Goal: Find specific page/section: Find specific page/section

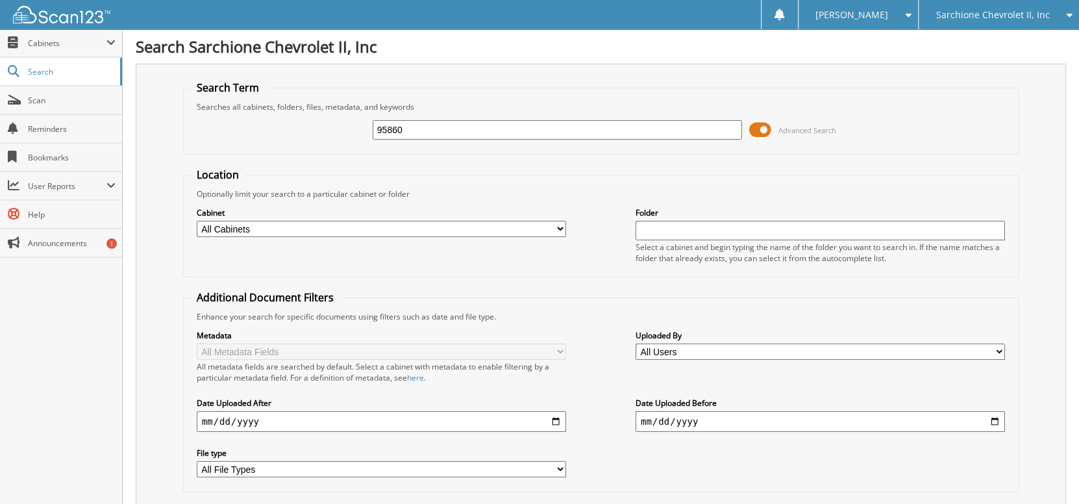
type input "95860"
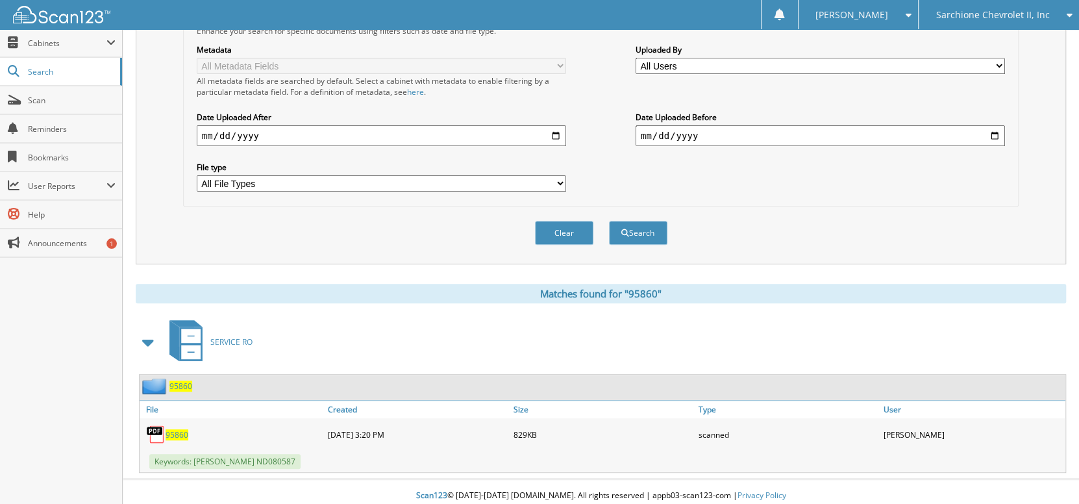
click at [180, 429] on span "95860" at bounding box center [177, 434] width 23 height 11
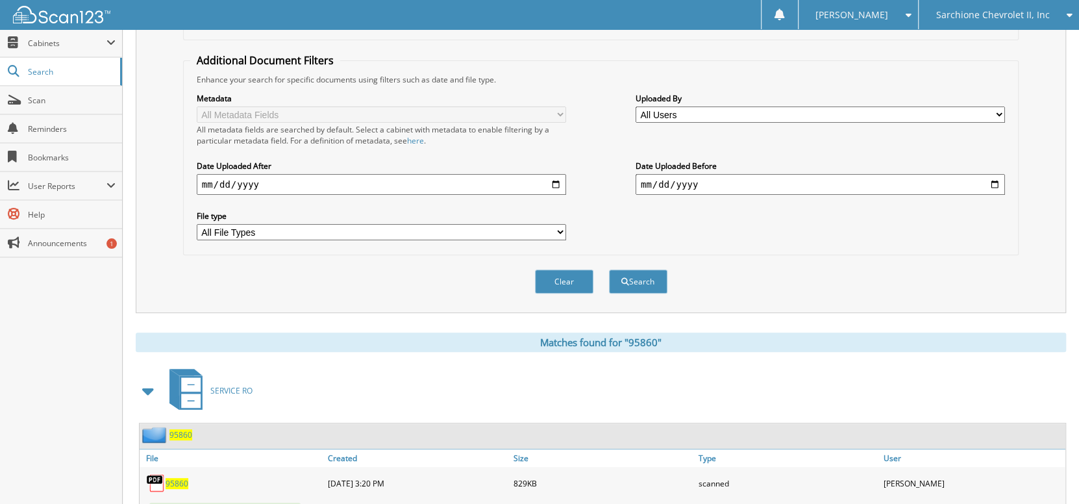
scroll to position [91, 0]
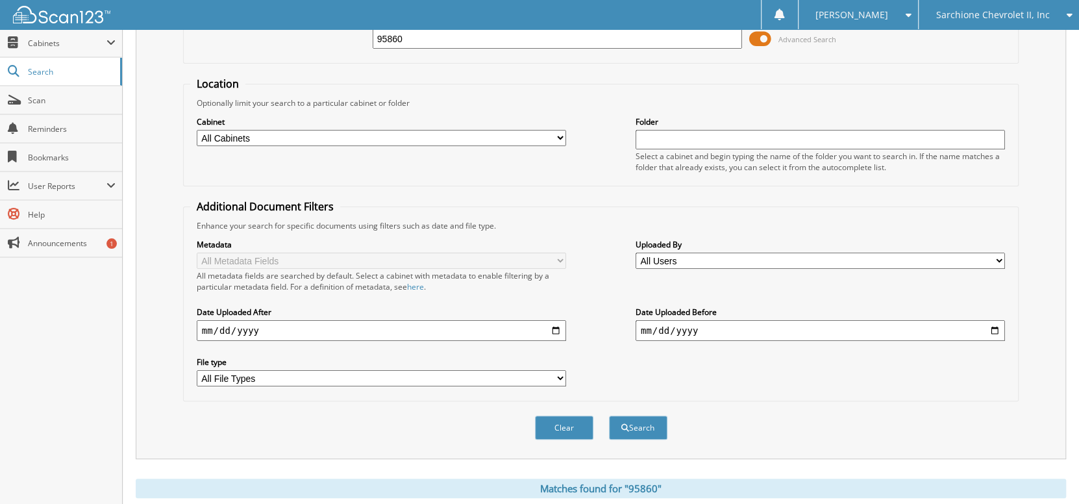
click at [422, 45] on input "95860" at bounding box center [558, 38] width 370 height 19
drag, startPoint x: 422, startPoint y: 45, endPoint x: 299, endPoint y: 6, distance: 129.6
click at [342, 49] on div "95860 Advanced Search" at bounding box center [601, 38] width 822 height 35
type input "94503"
click at [609, 415] on button "Search" at bounding box center [638, 427] width 58 height 24
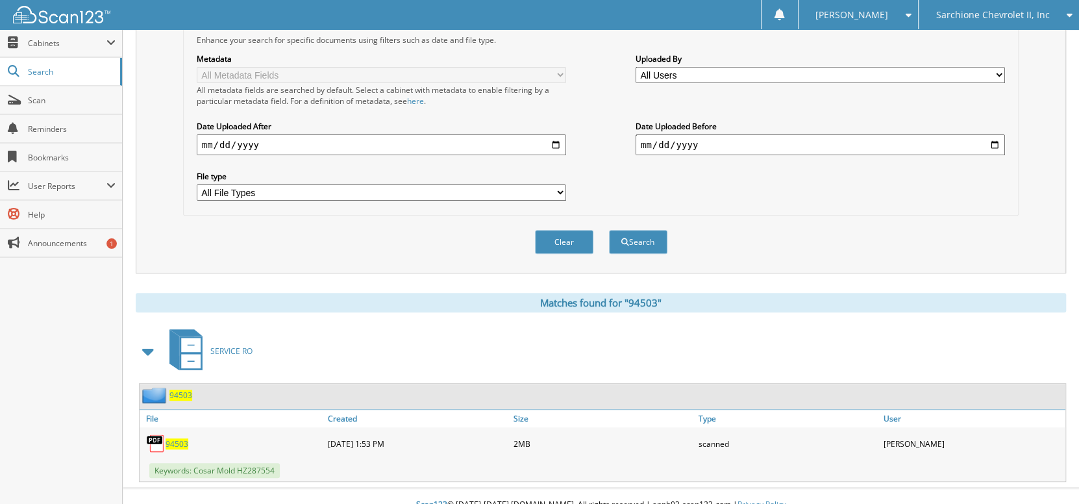
scroll to position [286, 0]
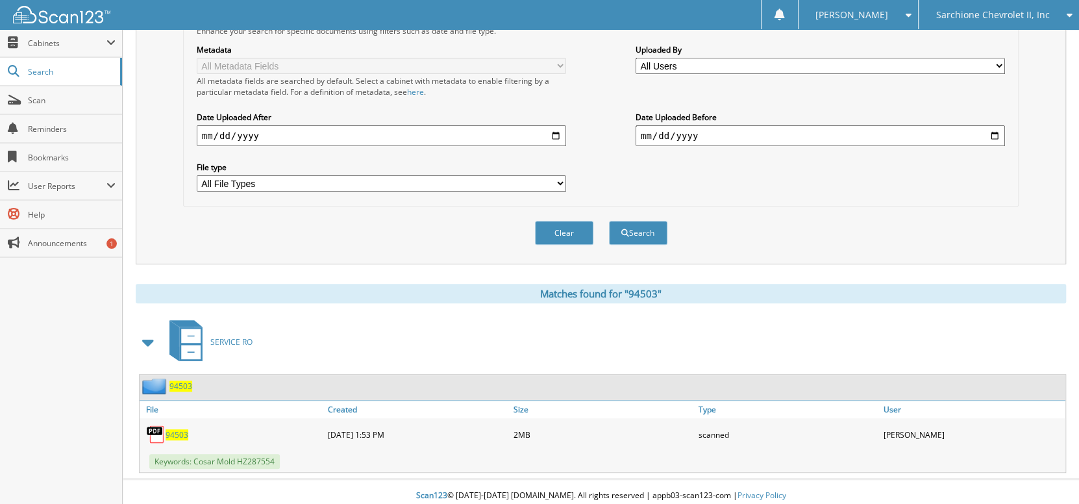
click at [178, 380] on span "94503" at bounding box center [180, 385] width 23 height 11
